Goal: Find specific page/section: Find specific page/section

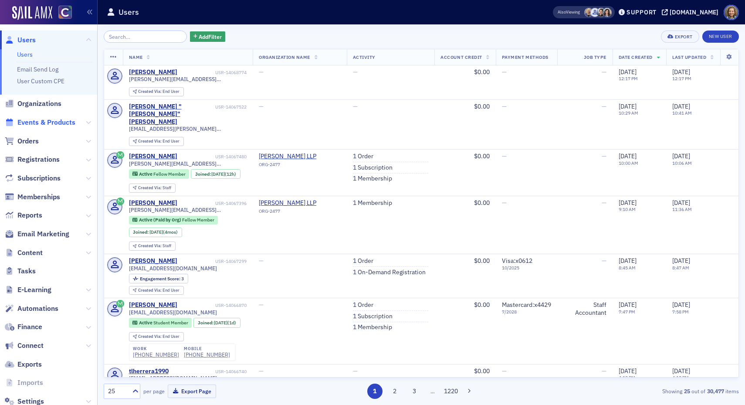
click at [31, 124] on span "Events & Products" at bounding box center [46, 123] width 58 height 10
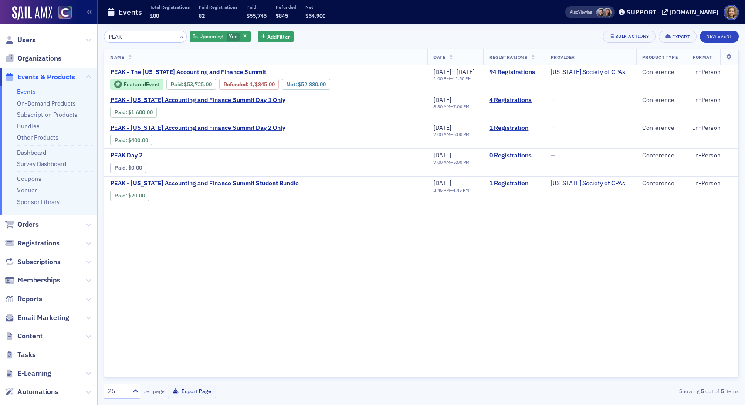
type input "PEAK"
